Goal: Task Accomplishment & Management: Manage account settings

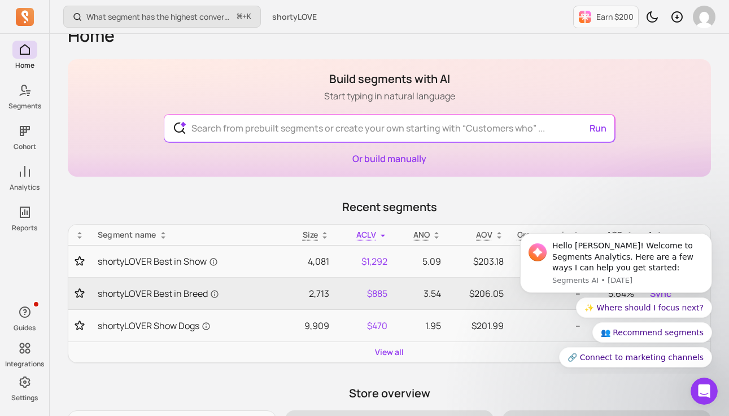
scroll to position [23, 0]
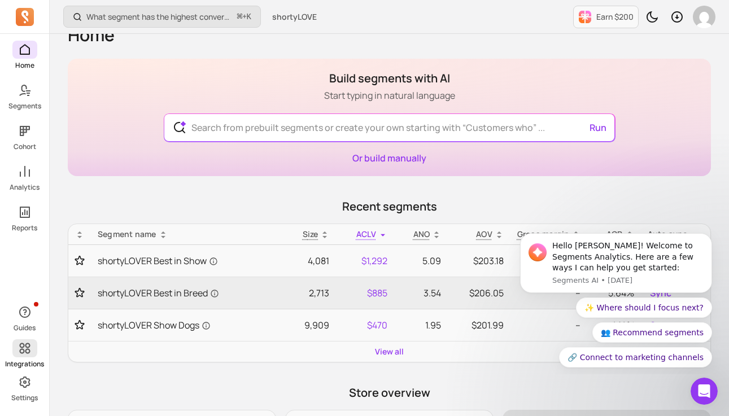
click at [24, 352] on icon at bounding box center [25, 349] width 14 height 14
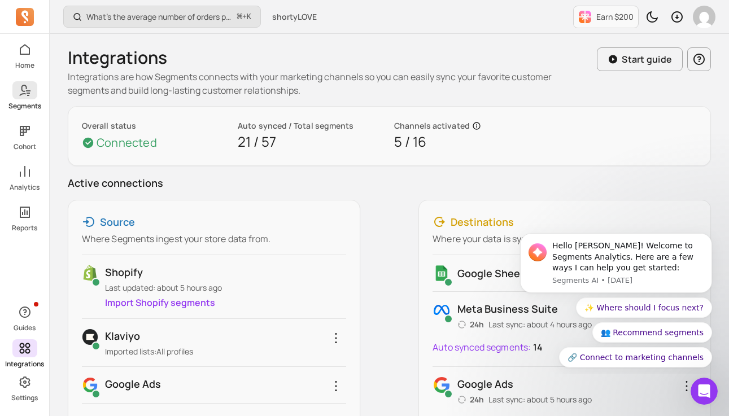
click at [27, 95] on icon at bounding box center [28, 95] width 2 height 1
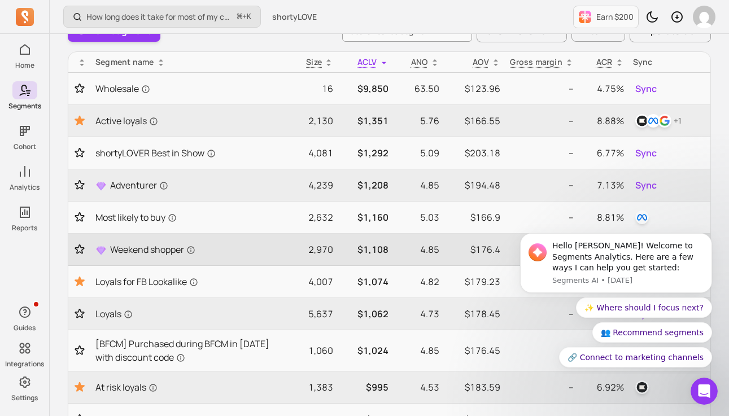
scroll to position [98, 0]
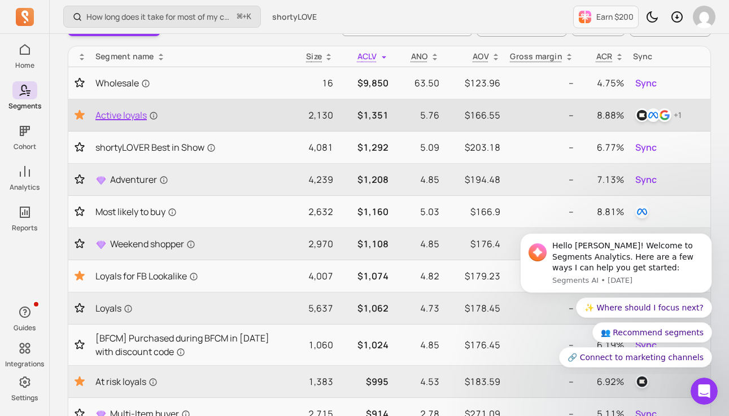
click at [120, 115] on span "Active loyals" at bounding box center [126, 115] width 63 height 14
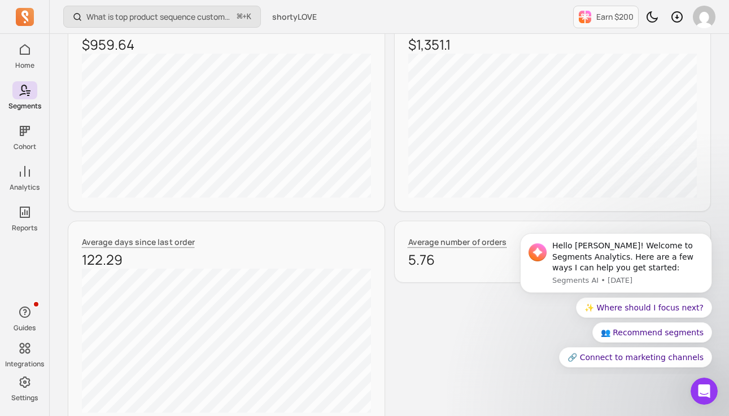
scroll to position [451, 0]
click at [669, 309] on button "✨ Where should I focus next?" at bounding box center [644, 308] width 136 height 20
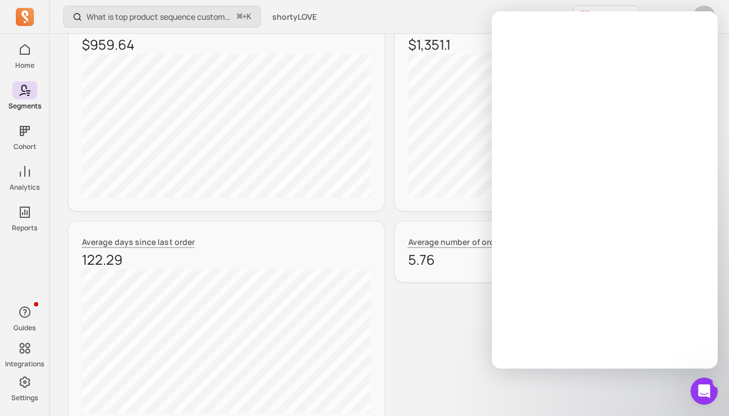
scroll to position [0, 0]
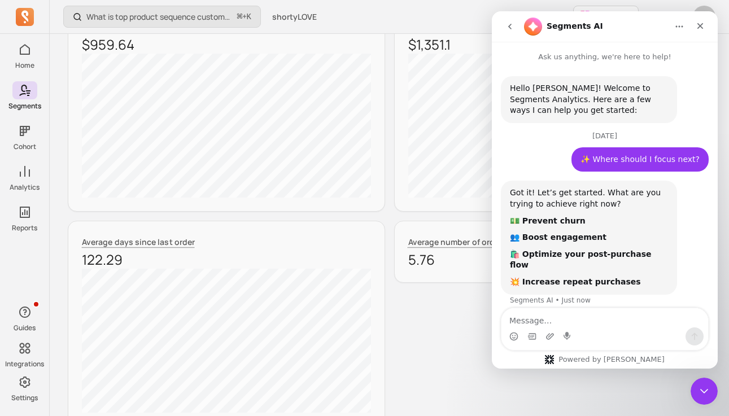
click at [548, 220] on b "💵 Prevent churn" at bounding box center [548, 220] width 76 height 9
click at [536, 220] on b "💵 Prevent churn" at bounding box center [548, 220] width 76 height 9
click at [517, 224] on div "Got it! Let’s get started. What are you trying to achieve right now? 💵 Prevent …" at bounding box center [589, 237] width 158 height 100
click at [549, 223] on b "💵 Prevent churn" at bounding box center [548, 220] width 76 height 9
click at [549, 222] on b "💵 Prevent churn" at bounding box center [548, 220] width 76 height 9
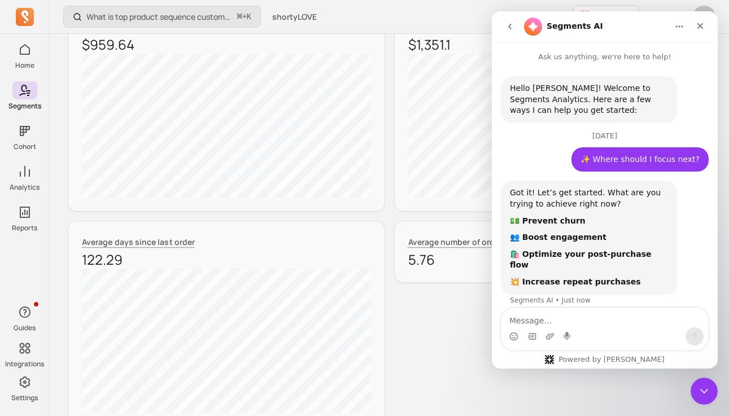
click at [509, 27] on icon "go back" at bounding box center [509, 27] width 3 height 6
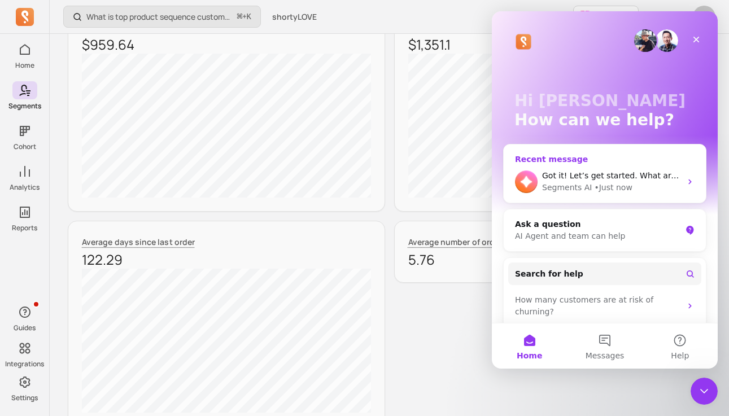
click at [688, 182] on icon "Intercom messenger" at bounding box center [690, 181] width 9 height 9
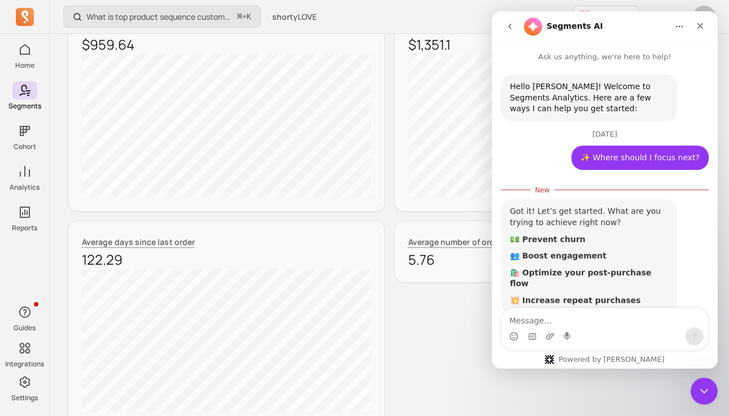
scroll to position [14, 0]
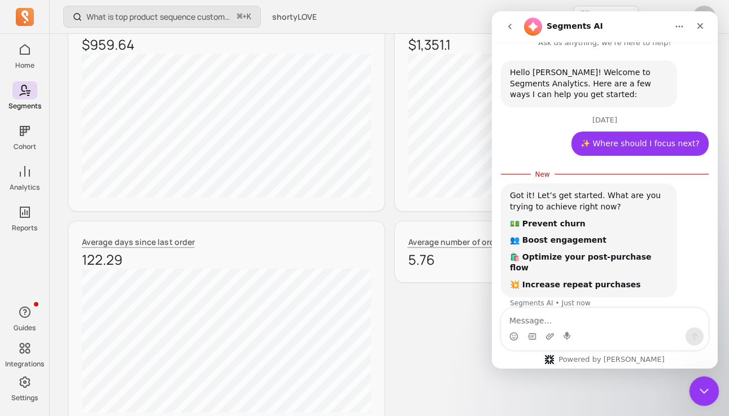
click at [705, 389] on icon "Close Intercom Messenger" at bounding box center [703, 389] width 8 height 5
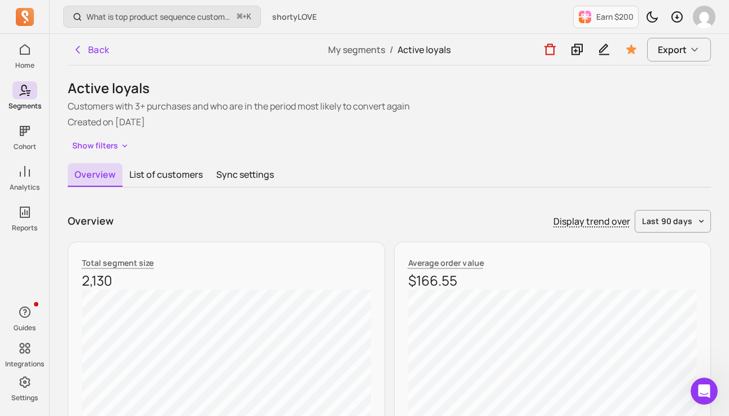
scroll to position [0, 0]
click at [704, 222] on button "last 90 days" at bounding box center [673, 221] width 76 height 23
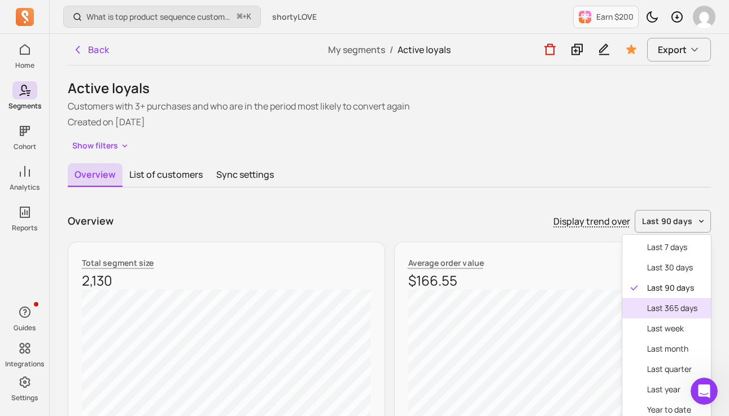
click at [666, 311] on span "last 365 days" at bounding box center [672, 308] width 50 height 11
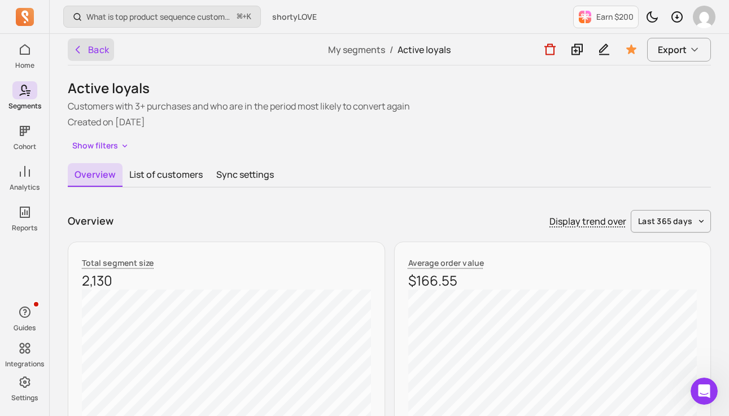
click at [93, 49] on button "Back" at bounding box center [91, 49] width 46 height 23
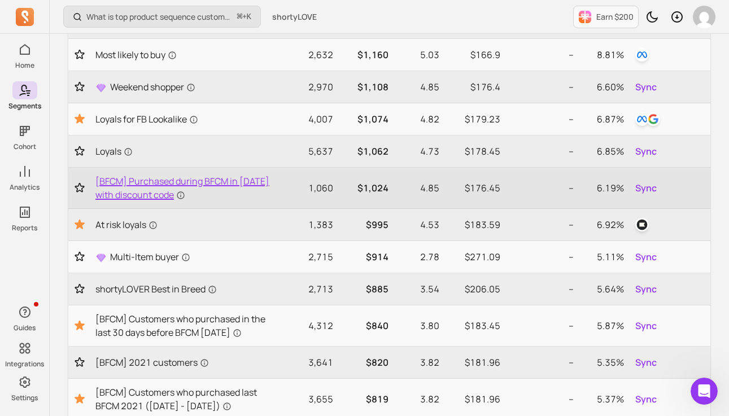
scroll to position [255, 0]
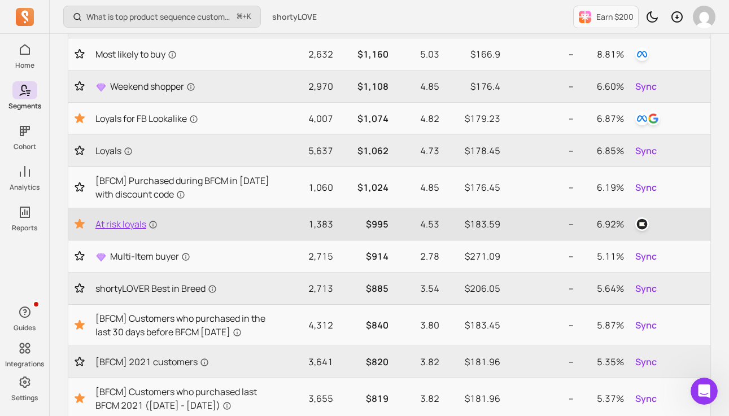
click at [131, 224] on span "At risk loyals" at bounding box center [126, 224] width 62 height 14
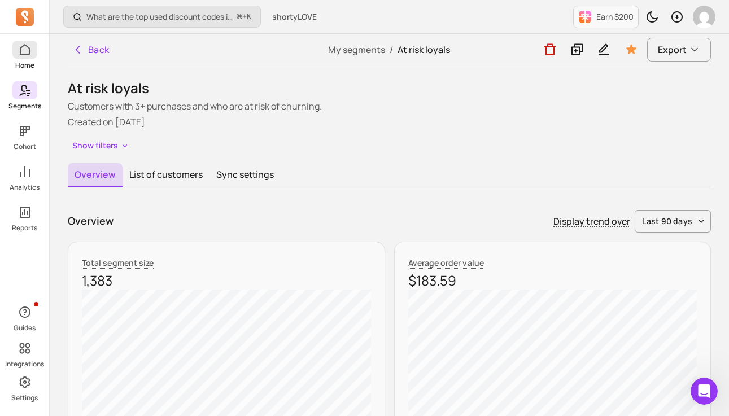
click at [24, 49] on icon at bounding box center [25, 50] width 14 height 14
